Goal: Task Accomplishment & Management: Use online tool/utility

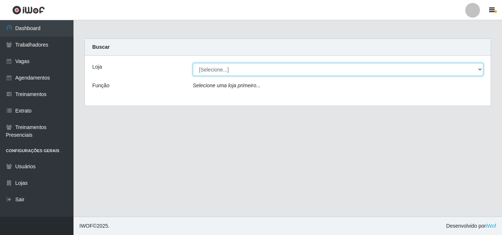
click at [208, 75] on select "[Selecione...] Famiglia [PERSON_NAME] - Ristorante [PERSON_NAME]" at bounding box center [338, 69] width 290 height 13
select select "267"
click at [193, 63] on select "[Selecione...] Famiglia [PERSON_NAME] - Ristorante [PERSON_NAME]" at bounding box center [338, 69] width 290 height 13
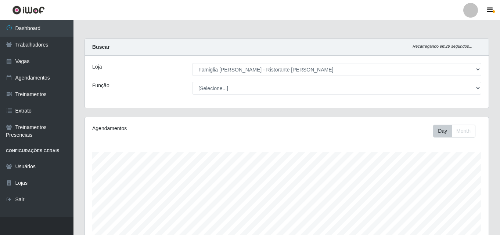
scroll to position [152, 404]
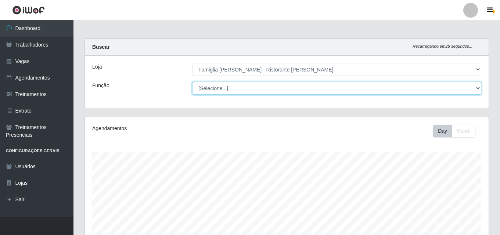
drag, startPoint x: 208, startPoint y: 75, endPoint x: 210, endPoint y: 90, distance: 15.2
click at [210, 90] on select "[Selecione...] ASG ASG + ASG ++ Auxiliar de Cozinha Auxiliar de Cozinha + Auxil…" at bounding box center [336, 88] width 289 height 13
select select "16"
click at [192, 82] on select "[Selecione...] ASG ASG + ASG ++ Auxiliar de Cozinha Auxiliar de Cozinha + Auxil…" at bounding box center [336, 88] width 289 height 13
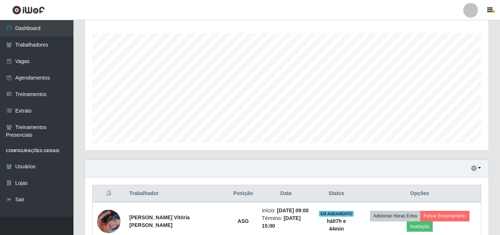
scroll to position [154, 0]
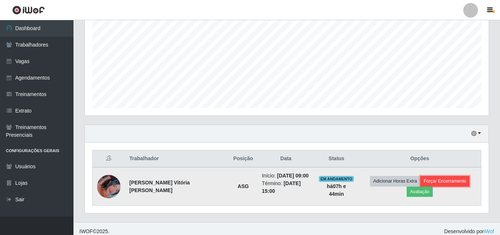
click at [420, 181] on button "Forçar Encerramento" at bounding box center [444, 181] width 49 height 10
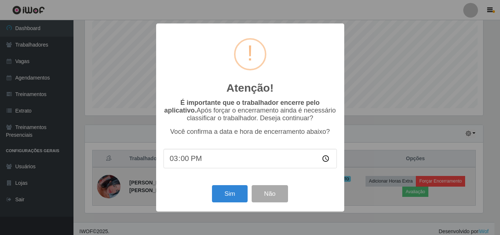
scroll to position [152, 400]
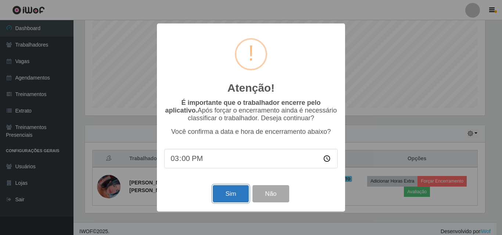
click at [236, 195] on button "Sim" at bounding box center [231, 193] width 36 height 17
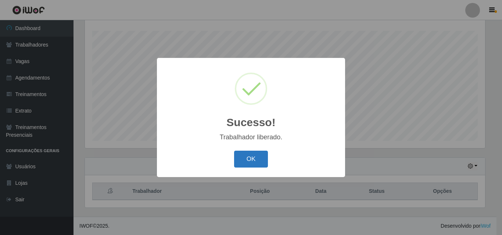
click at [257, 161] on button "OK" at bounding box center [251, 159] width 34 height 17
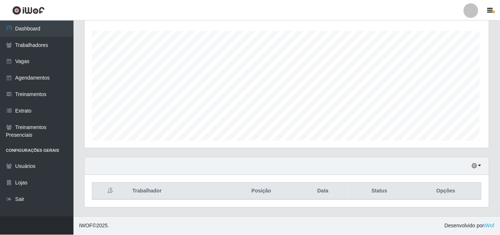
scroll to position [152, 404]
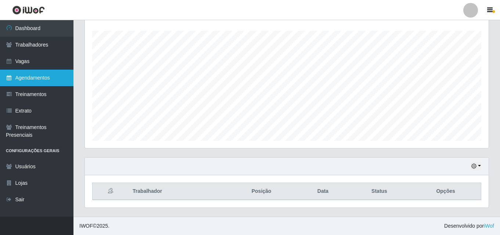
click at [38, 75] on link "Agendamentos" at bounding box center [36, 78] width 73 height 17
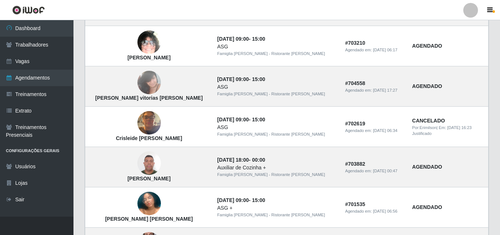
scroll to position [514, 0]
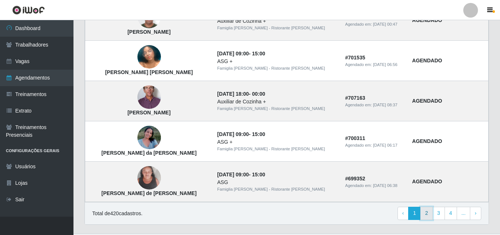
click at [422, 217] on link "2" at bounding box center [426, 213] width 12 height 13
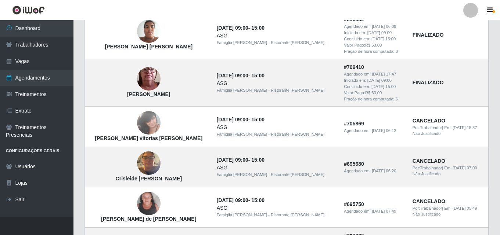
scroll to position [568, 0]
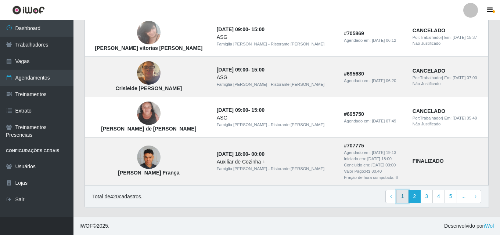
click at [404, 196] on link "1" at bounding box center [402, 196] width 12 height 13
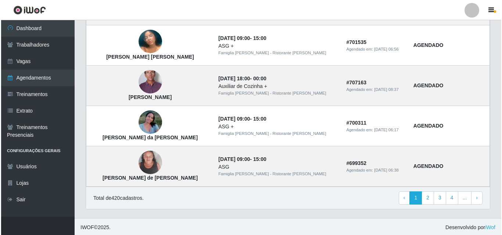
scroll to position [531, 0]
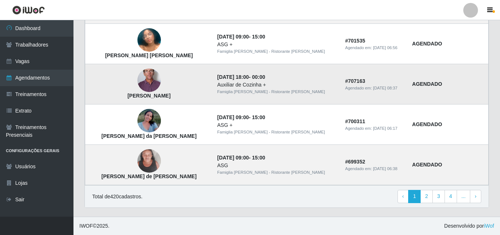
click at [145, 81] on img at bounding box center [149, 81] width 24 height 48
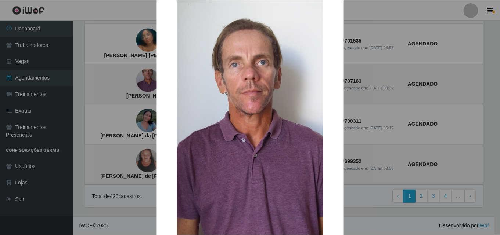
scroll to position [37, 0]
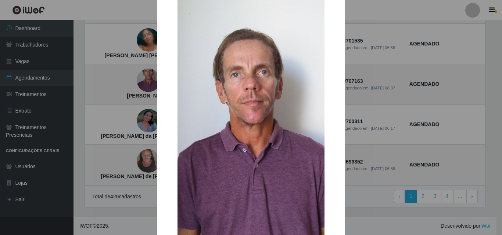
click at [353, 111] on div "× [PERSON_NAME] OK Cancel" at bounding box center [251, 117] width 502 height 235
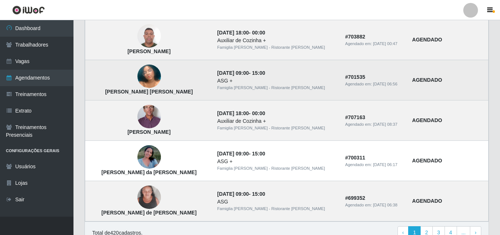
scroll to position [421, 0]
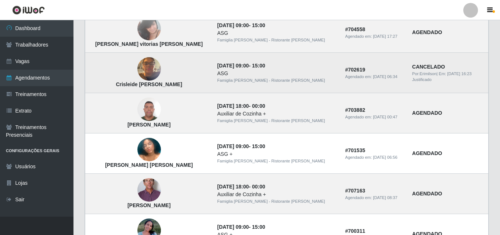
click at [144, 69] on img at bounding box center [149, 69] width 24 height 31
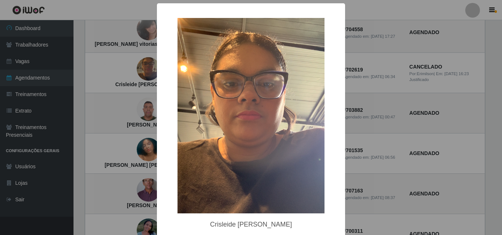
click at [361, 146] on div "× Crisleide Marculino dos [PERSON_NAME] OK Cancel" at bounding box center [251, 117] width 502 height 235
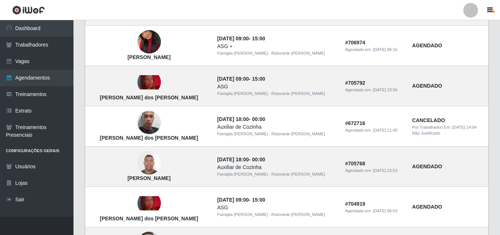
scroll to position [127, 0]
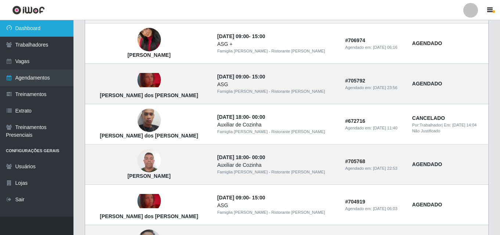
click at [24, 23] on link "Dashboard" at bounding box center [36, 28] width 73 height 17
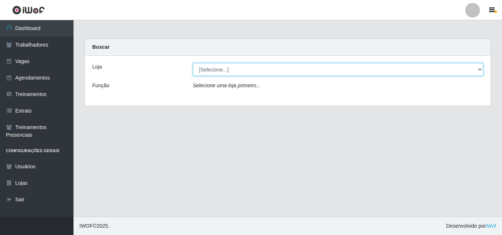
click at [257, 72] on select "[Selecione...] Famiglia Muccini - Ristorante João Pessoa" at bounding box center [338, 69] width 290 height 13
select select "267"
click at [193, 63] on select "[Selecione...] Famiglia Muccini - Ristorante João Pessoa" at bounding box center [338, 69] width 290 height 13
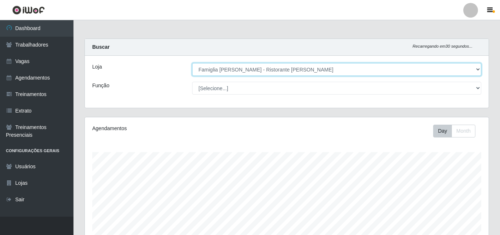
scroll to position [152, 404]
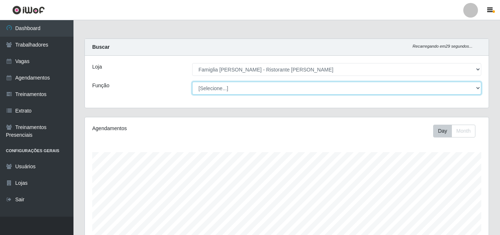
click at [247, 83] on select "[Selecione...] ASG ASG + ASG ++ Auxiliar de Cozinha Auxiliar de Cozinha + Auxil…" at bounding box center [336, 88] width 289 height 13
click at [192, 82] on select "[Selecione...] ASG ASG + ASG ++ Auxiliar de Cozinha Auxiliar de Cozinha + Auxil…" at bounding box center [336, 88] width 289 height 13
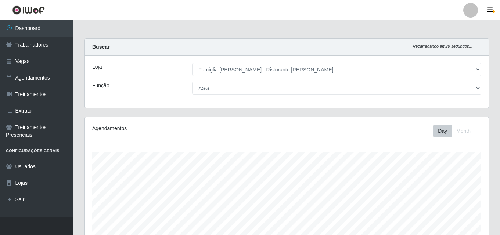
click at [243, 100] on div "Loja [Selecione...] Famiglia Muccini - Ristorante João Pessoa Função [Selecione…" at bounding box center [287, 82] width 404 height 52
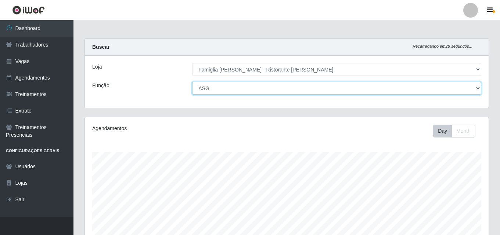
click at [241, 92] on select "[Selecione...] ASG ASG + ASG ++ Auxiliar de Cozinha Auxiliar de Cozinha + Auxil…" at bounding box center [336, 88] width 289 height 13
select select "9"
click at [192, 82] on select "[Selecione...] ASG ASG + ASG ++ Auxiliar de Cozinha Auxiliar de Cozinha + Auxil…" at bounding box center [336, 88] width 289 height 13
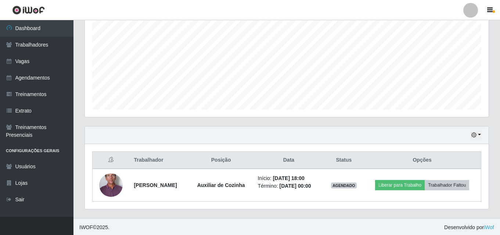
scroll to position [154, 0]
